Goal: Task Accomplishment & Management: Use online tool/utility

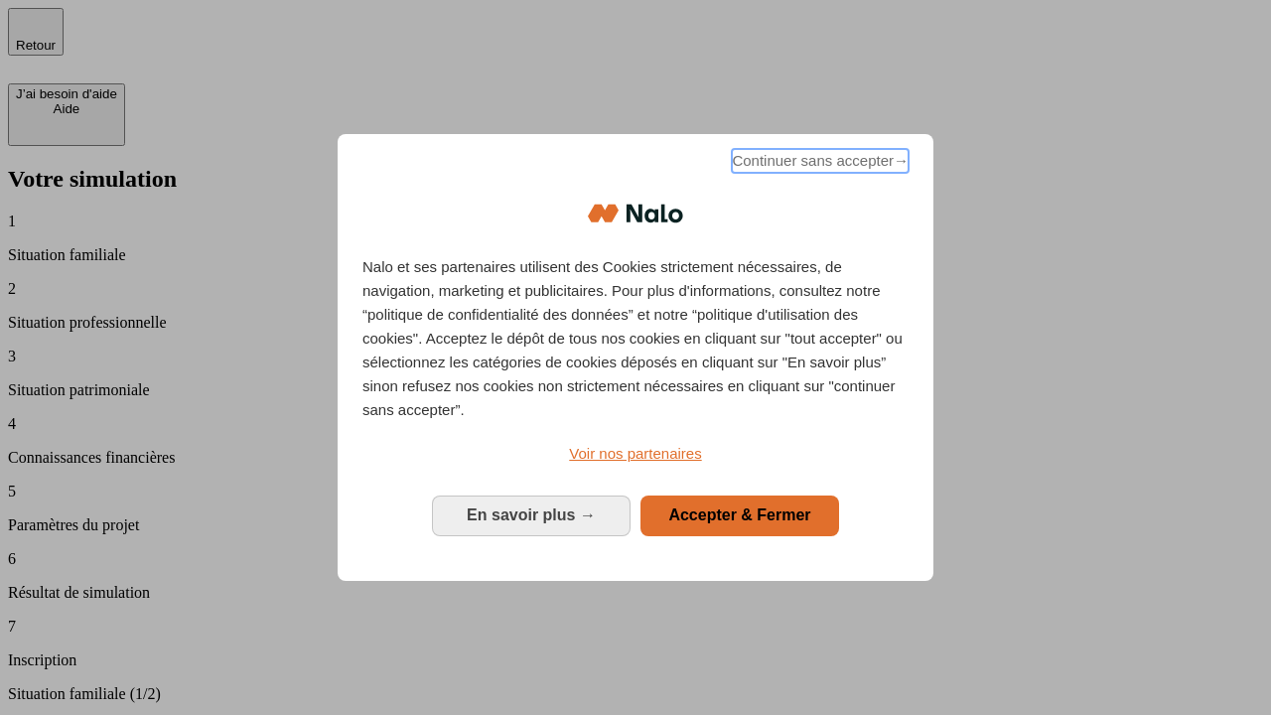
click at [818, 164] on span "Continuer sans accepter →" at bounding box center [820, 161] width 177 height 24
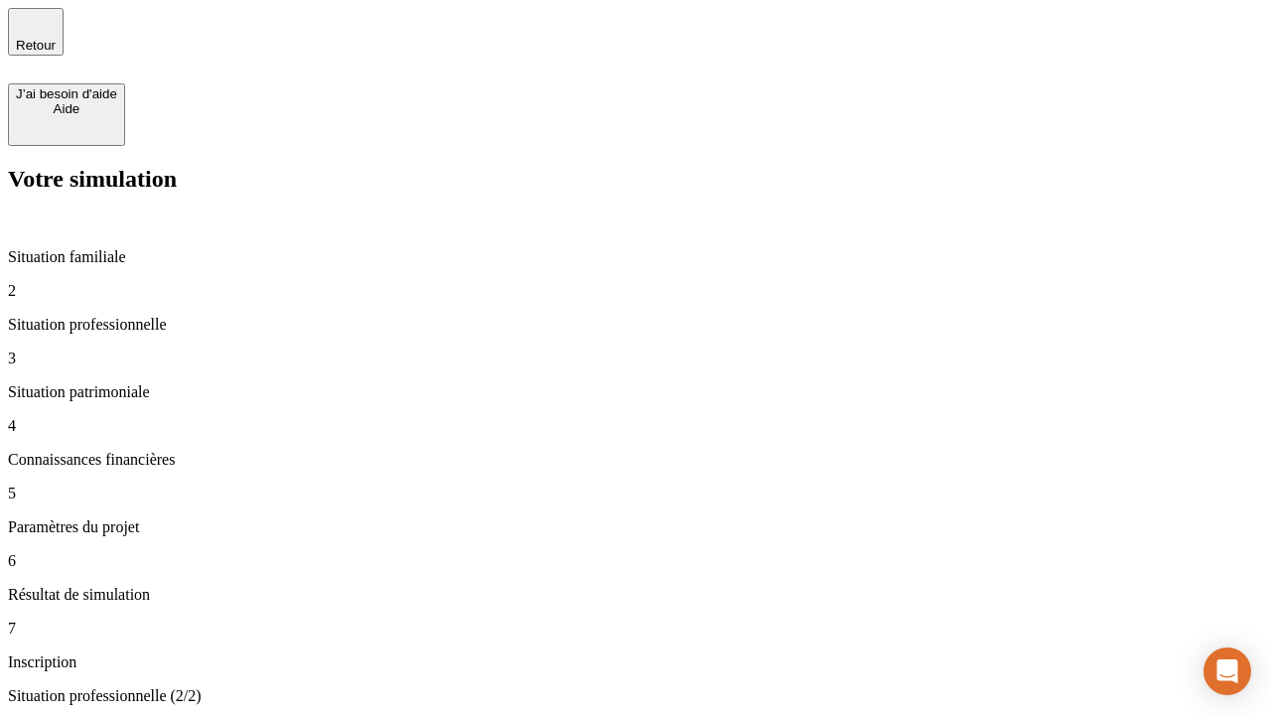
type input "30 000"
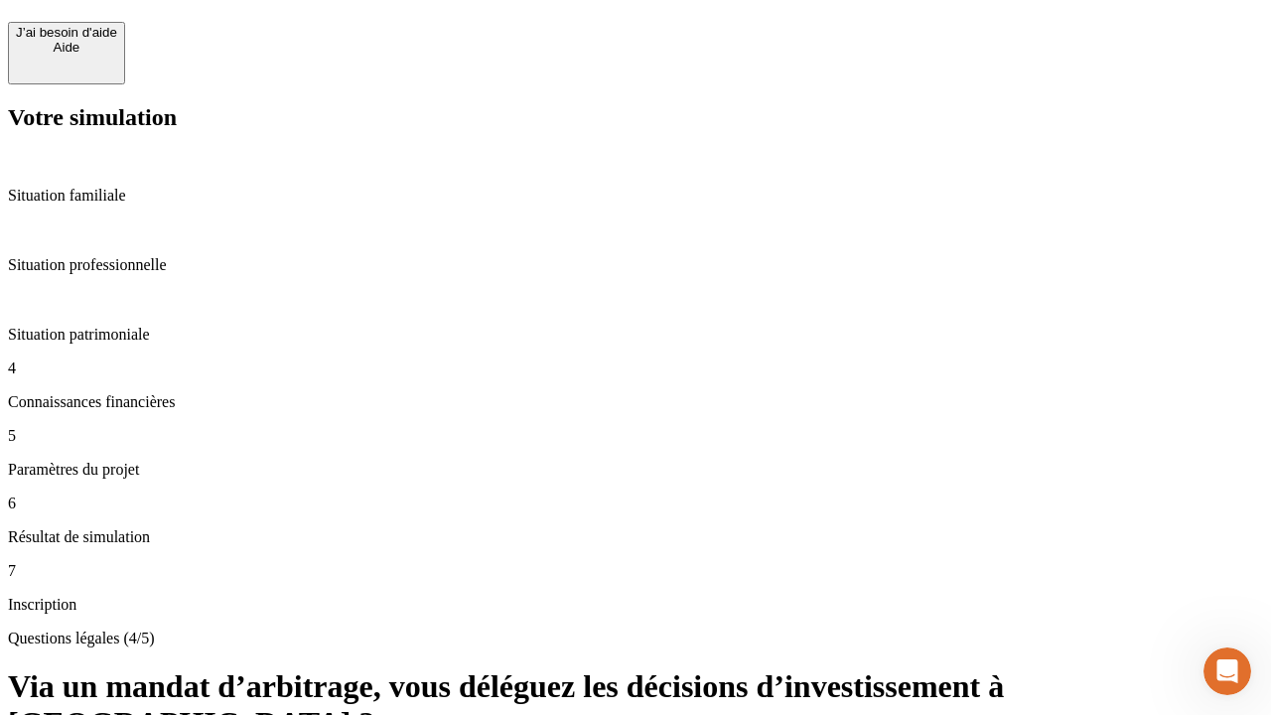
scroll to position [44, 0]
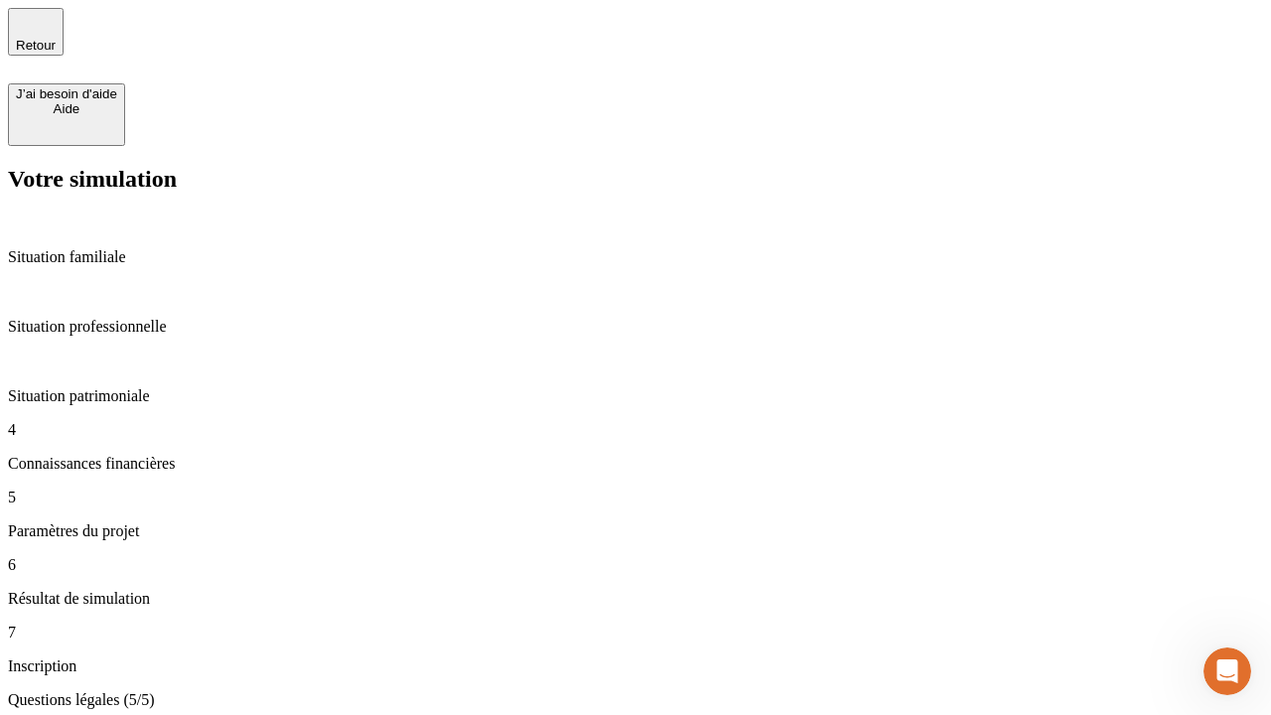
type input "25"
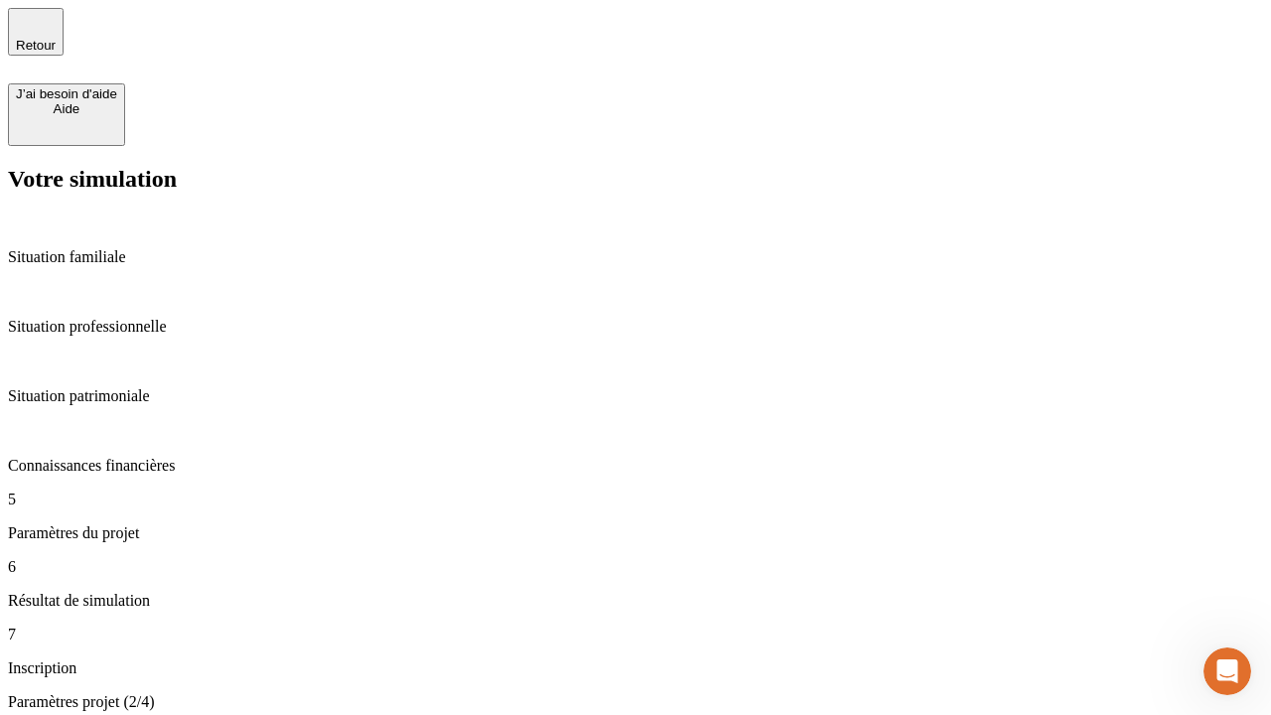
type input "5"
type input "1 000"
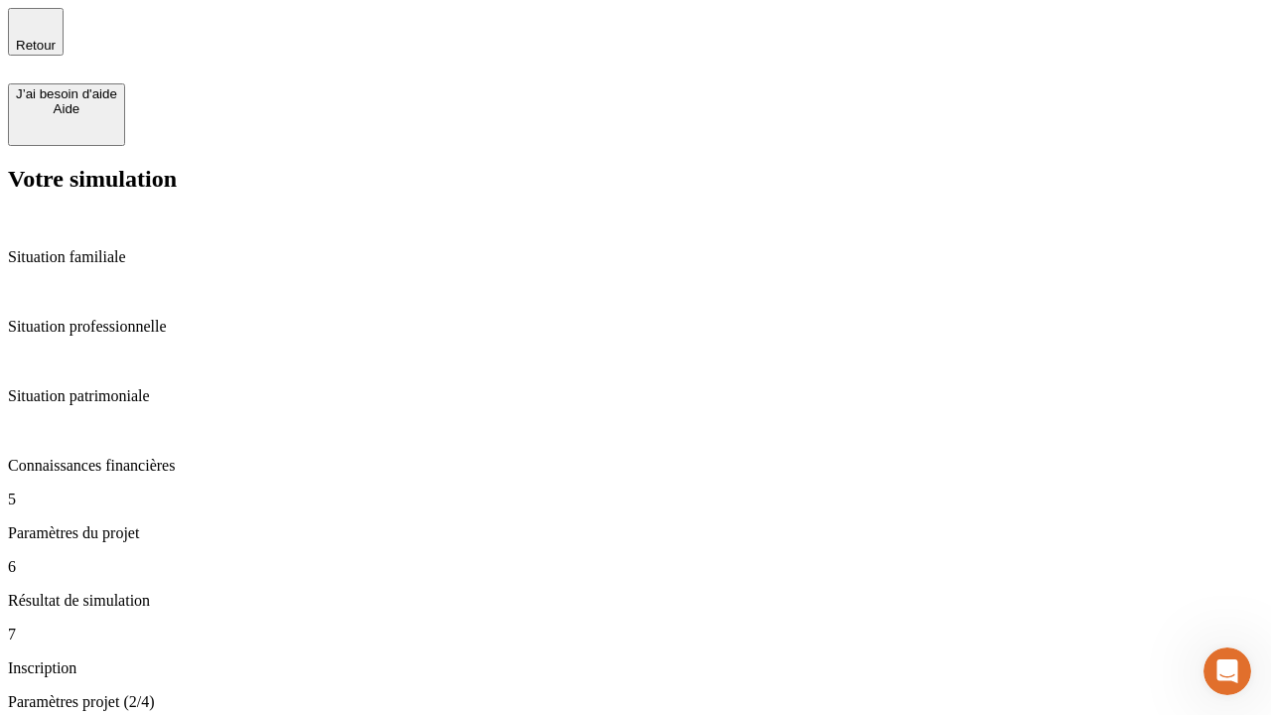
type input "640"
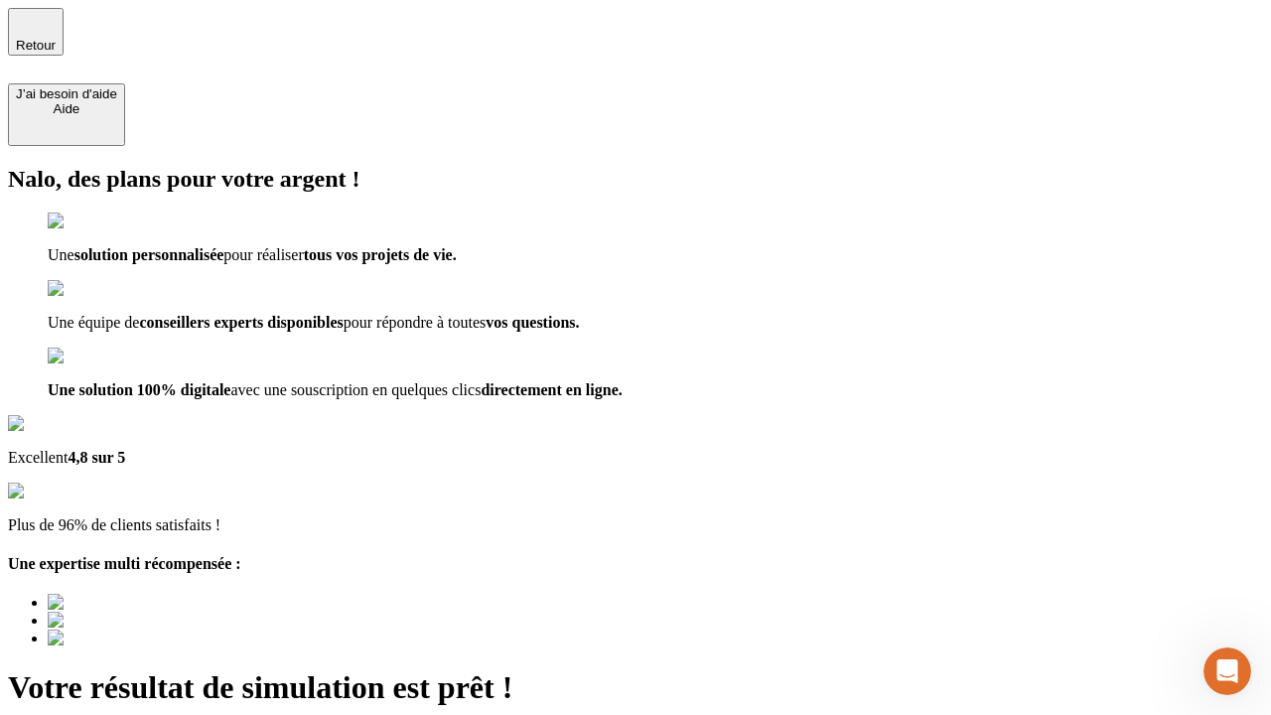
type input "[EMAIL_ADDRESS][PERSON_NAME][DOMAIN_NAME]"
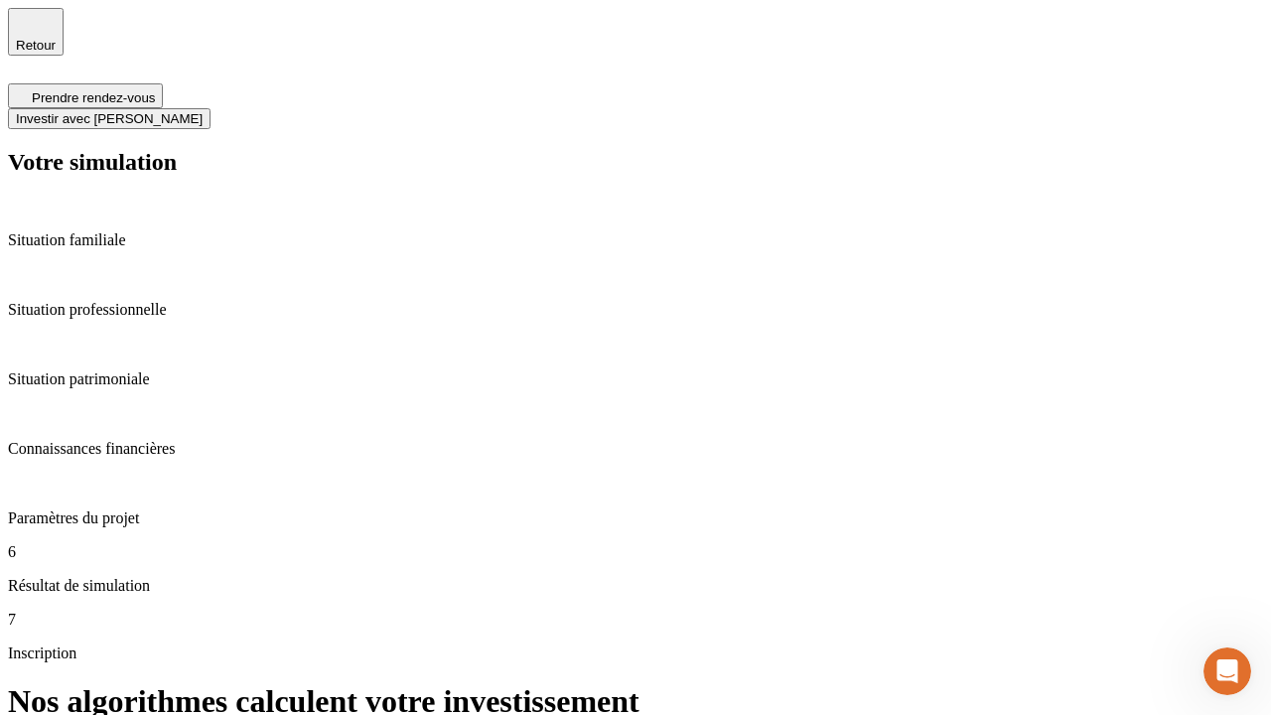
scroll to position [8, 0]
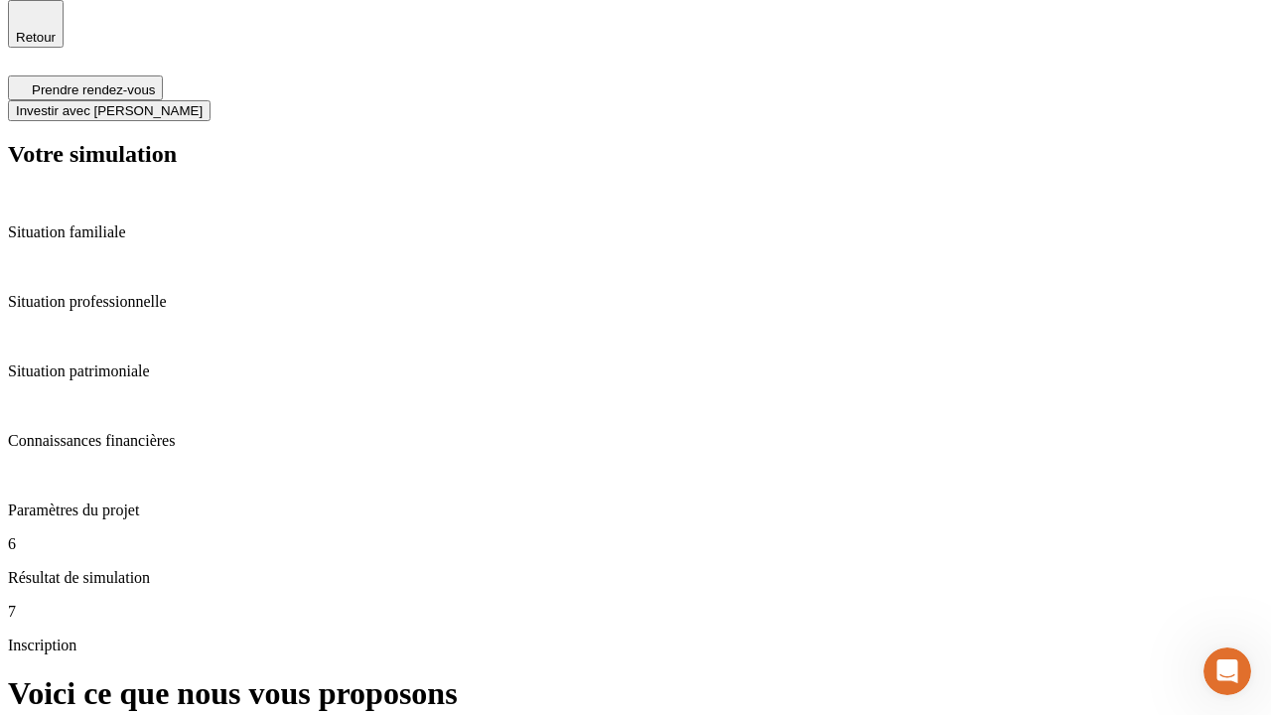
click at [203, 103] on span "Investir avec [PERSON_NAME]" at bounding box center [109, 110] width 187 height 15
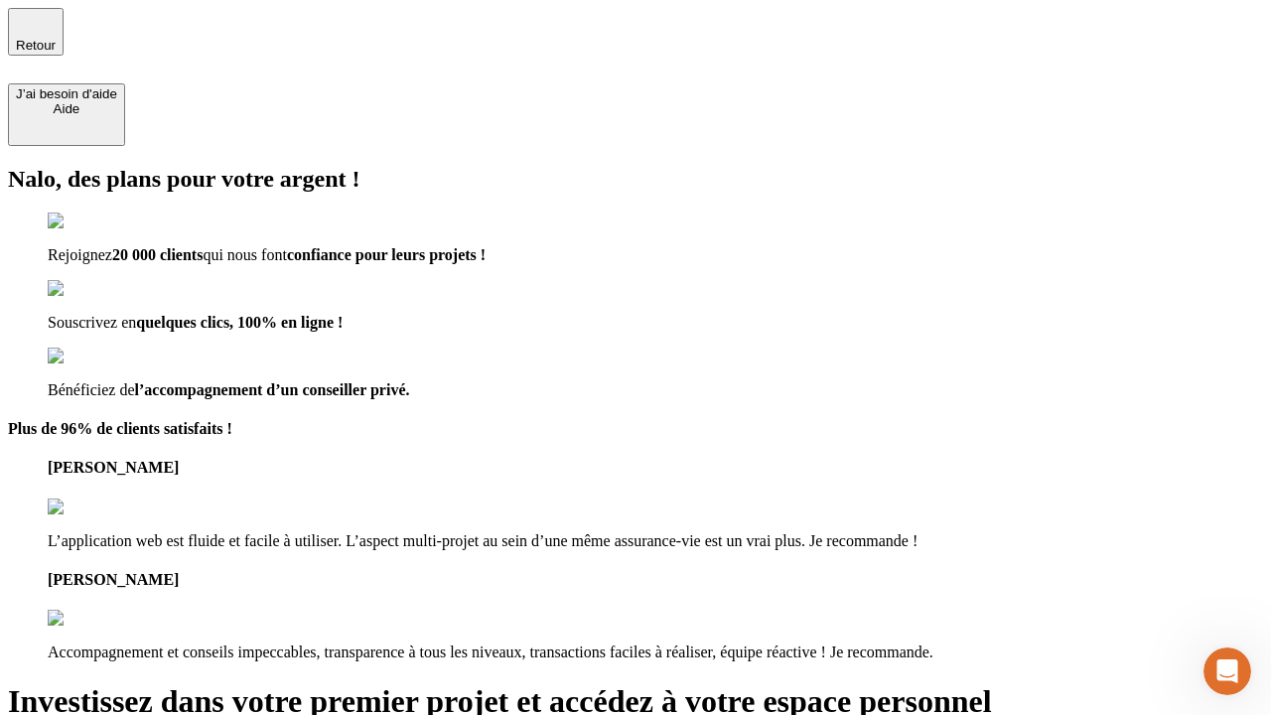
type input "[PERSON_NAME][EMAIL_ADDRESS][DOMAIN_NAME]"
